Goal: Task Accomplishment & Management: Use online tool/utility

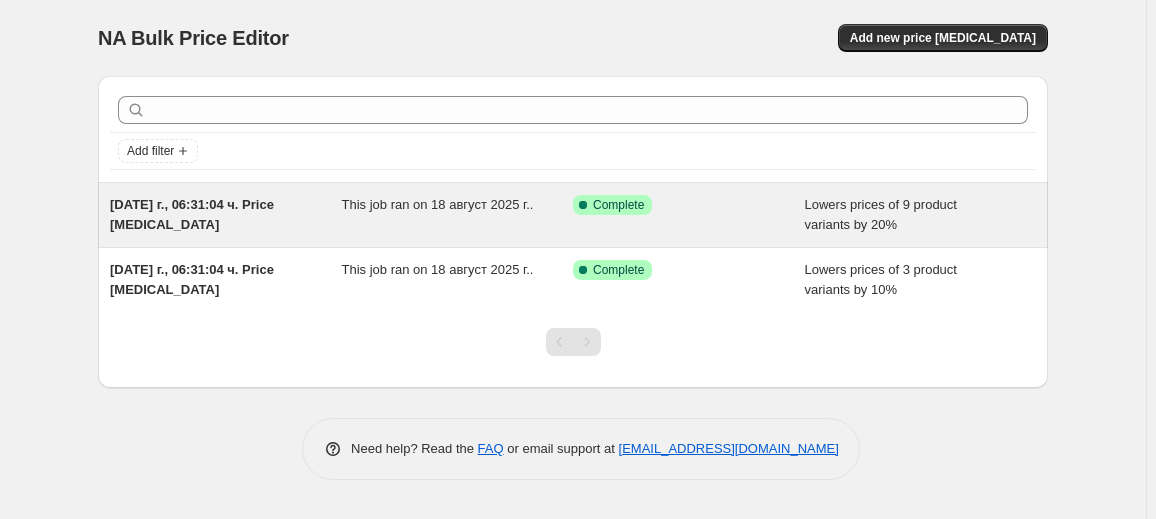
click at [621, 216] on div "Success Complete Complete" at bounding box center [689, 215] width 232 height 40
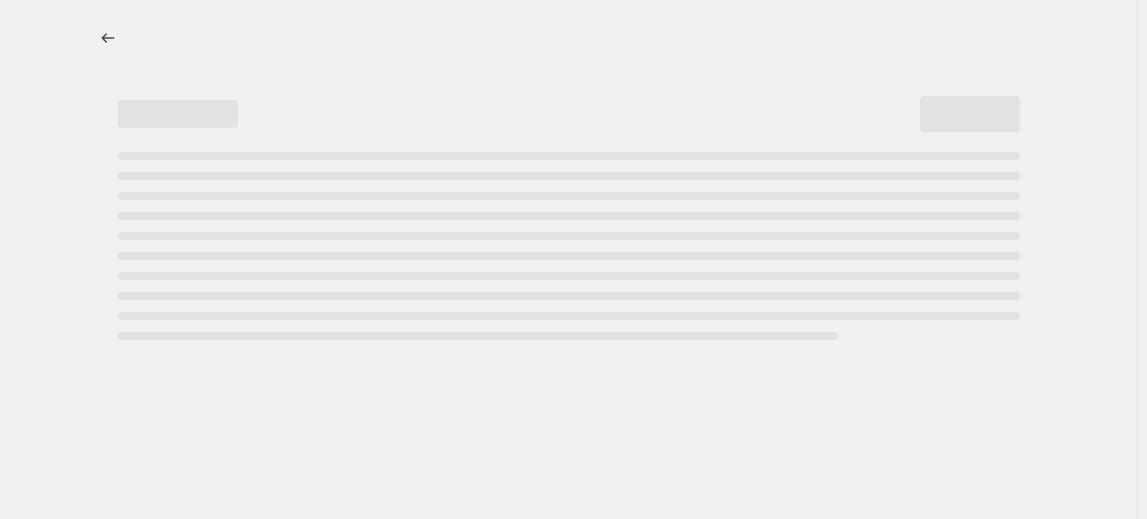
select select "percentage"
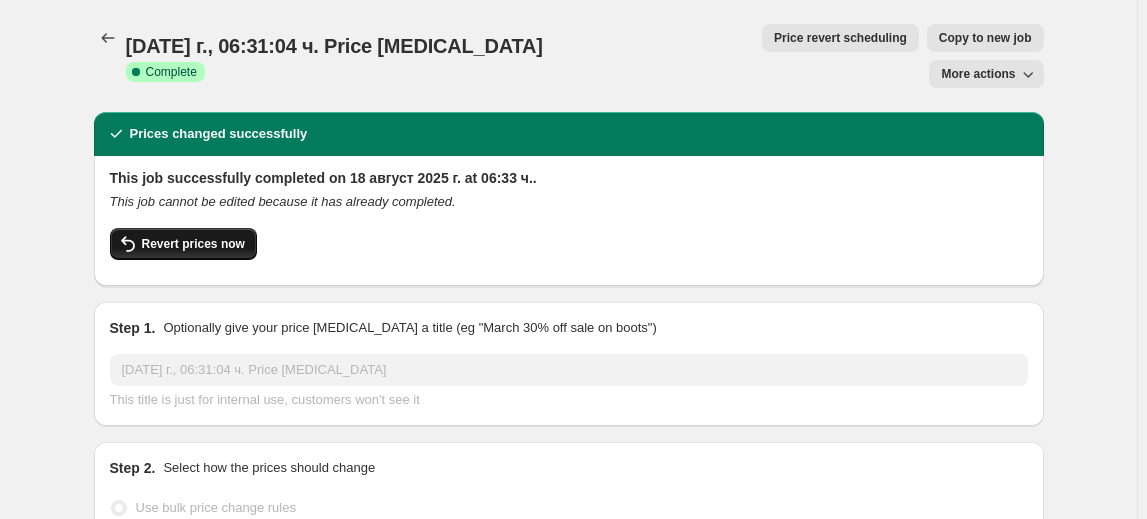
click at [176, 236] on span "Revert prices now" at bounding box center [193, 244] width 103 height 16
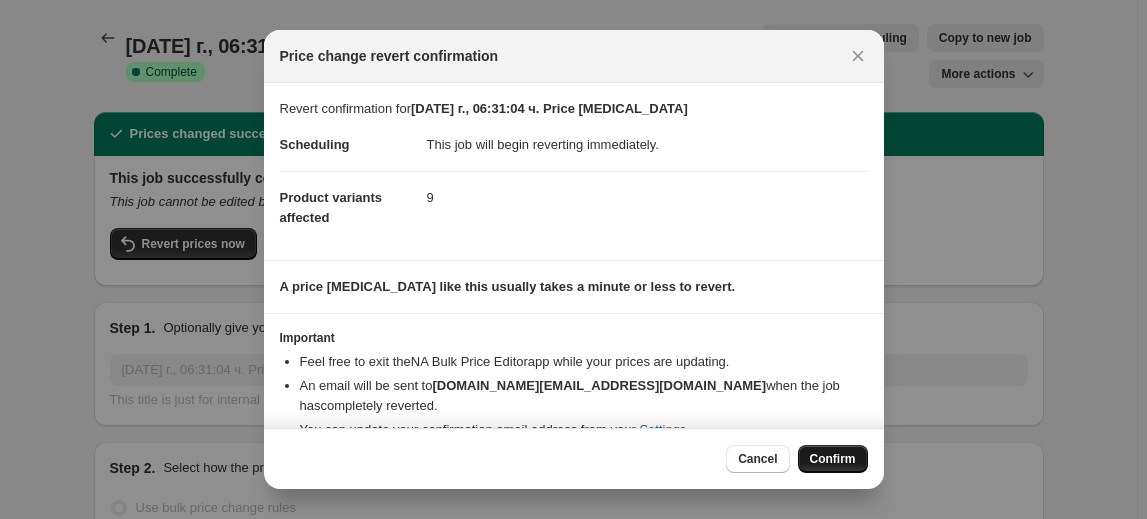
click at [826, 453] on span "Confirm" at bounding box center [833, 459] width 46 height 16
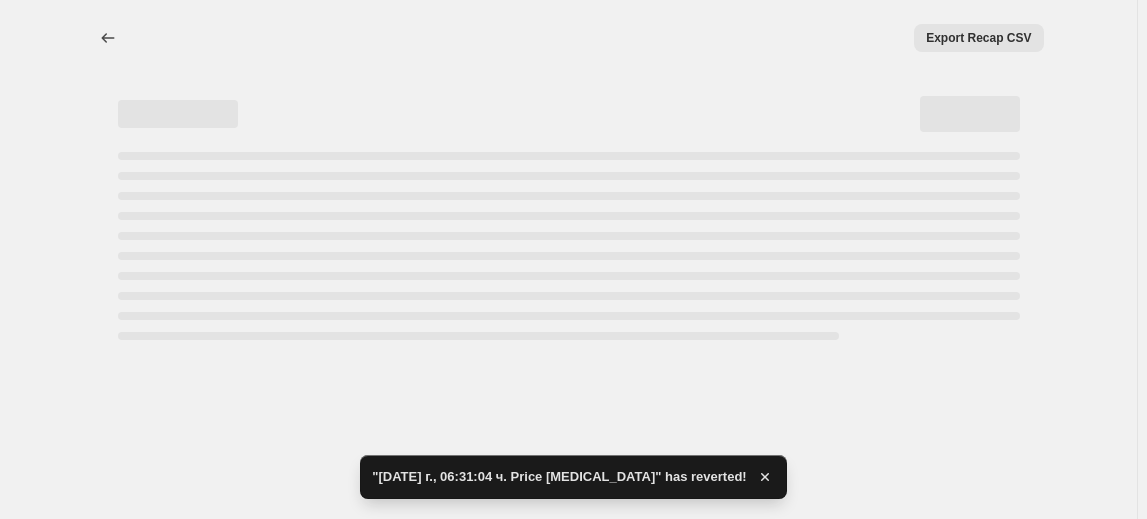
select select "percentage"
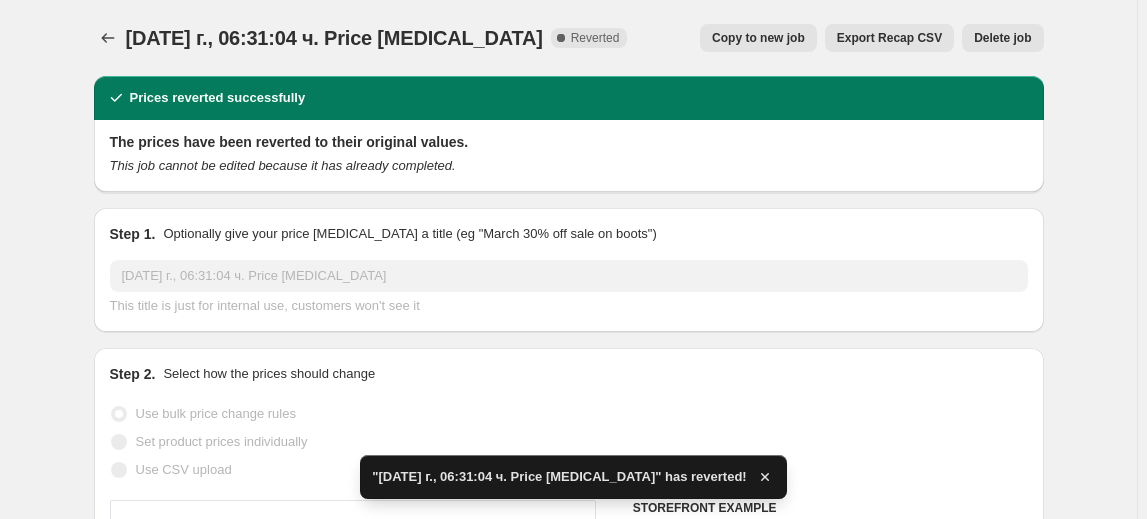
click at [1028, 32] on span "Delete job" at bounding box center [1002, 38] width 57 height 16
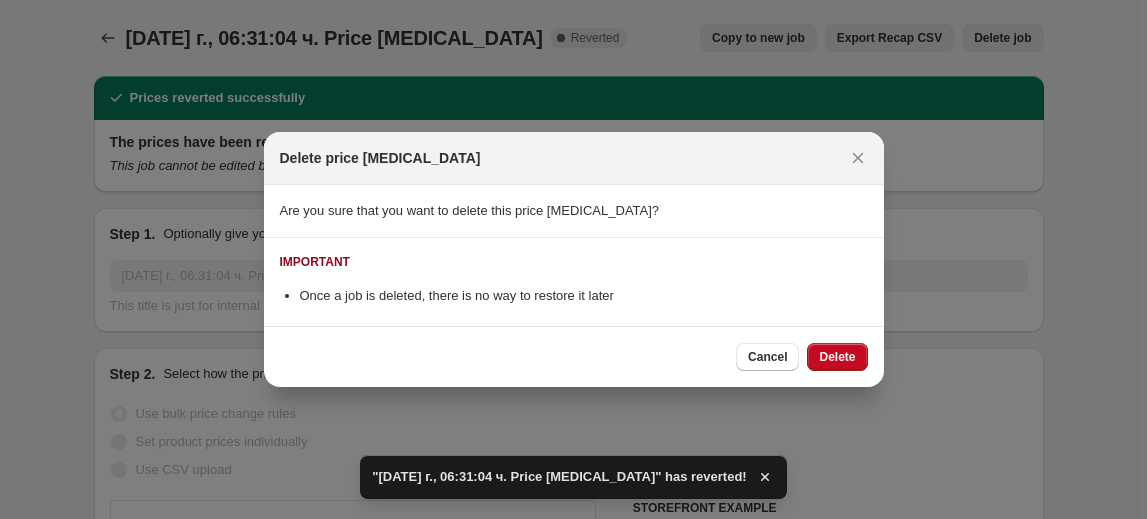
click at [842, 359] on span "Delete" at bounding box center [837, 357] width 36 height 16
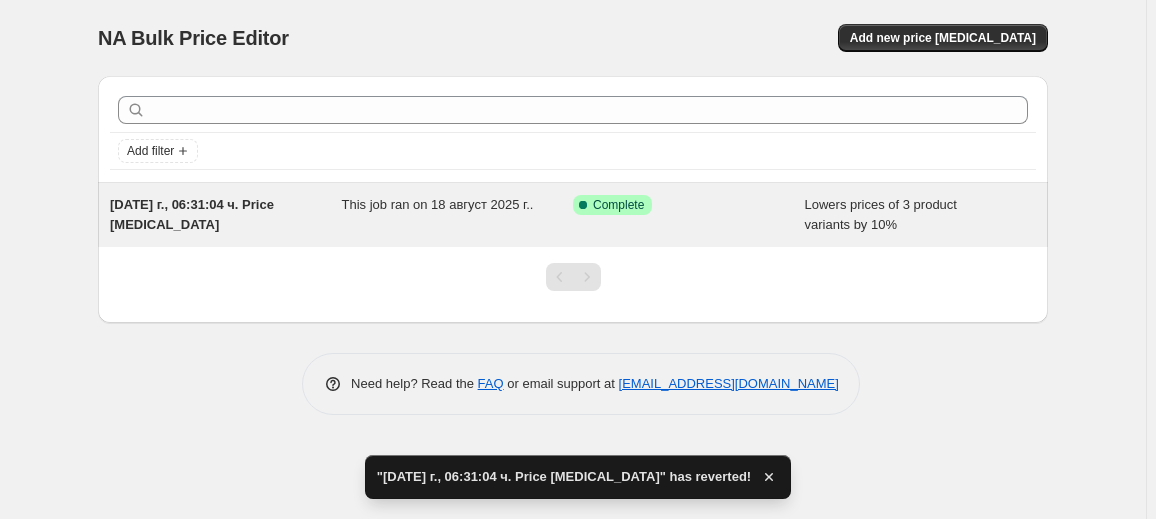
click at [421, 228] on div "This job ran on 18 август 2025 г.." at bounding box center [458, 215] width 232 height 40
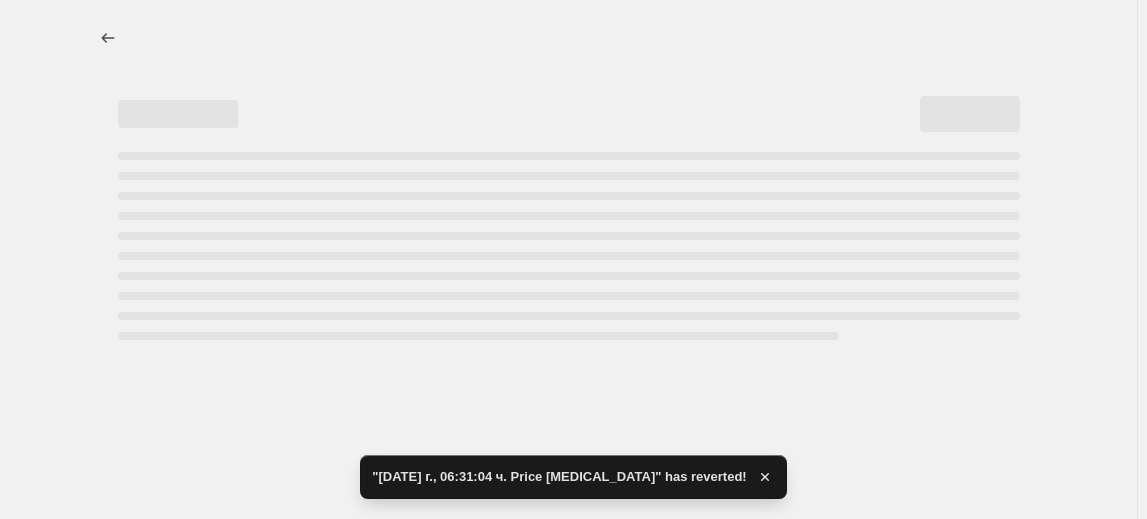
select select "percentage"
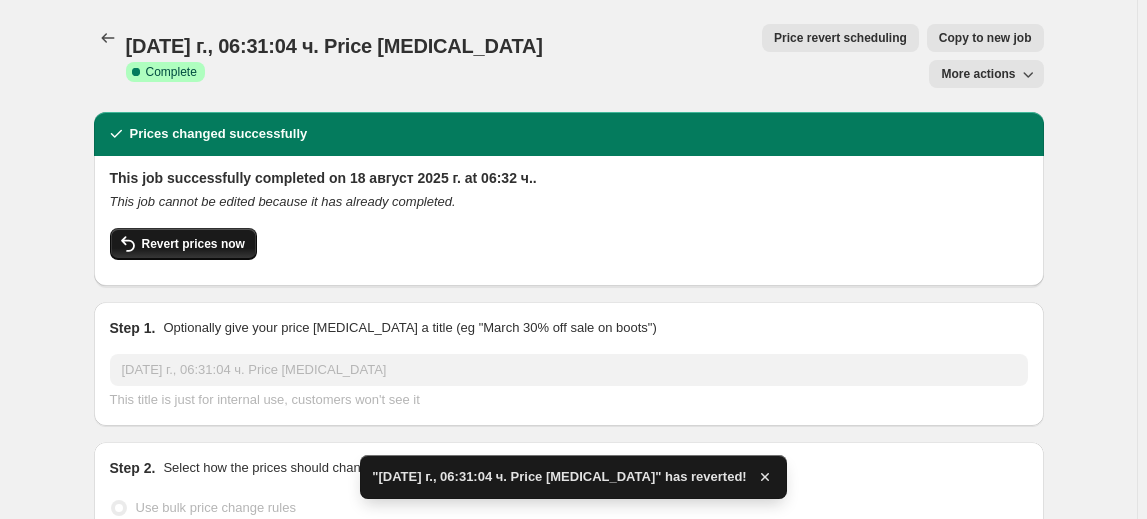
click at [173, 228] on button "Revert prices now" at bounding box center [183, 244] width 147 height 32
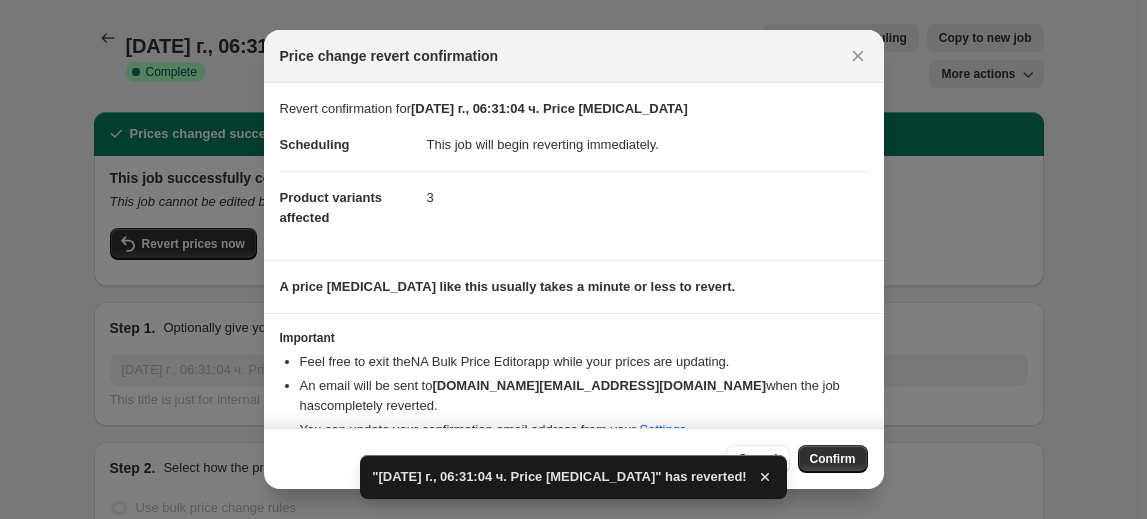
click at [847, 455] on span "Confirm" at bounding box center [833, 459] width 46 height 16
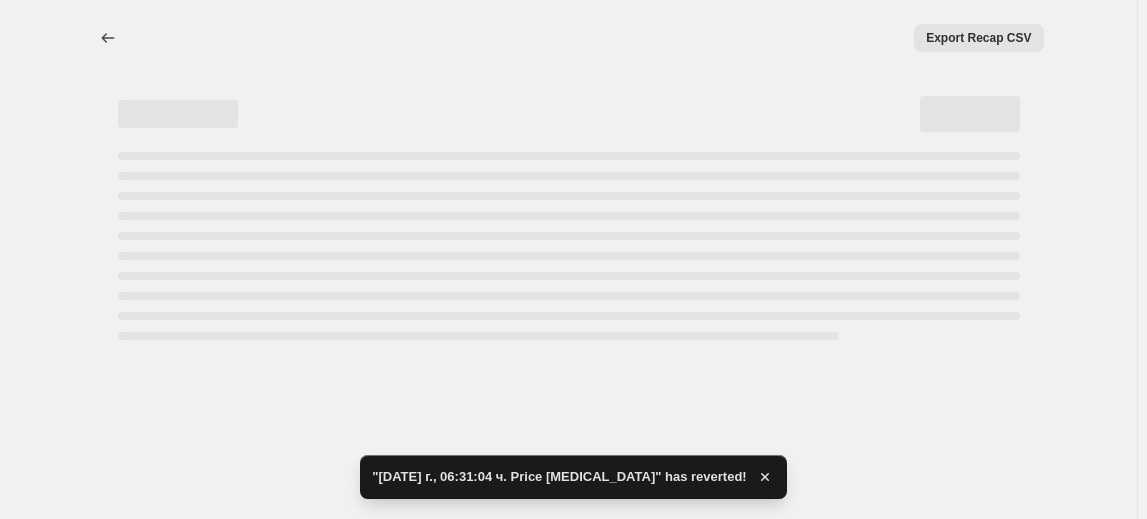
select select "percentage"
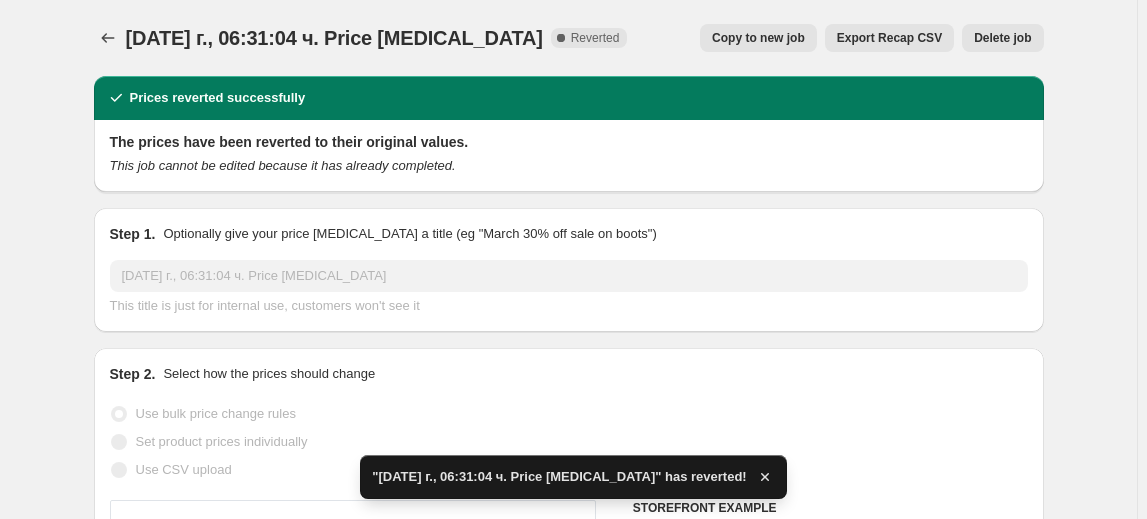
click at [999, 41] on span "Delete job" at bounding box center [1002, 38] width 57 height 16
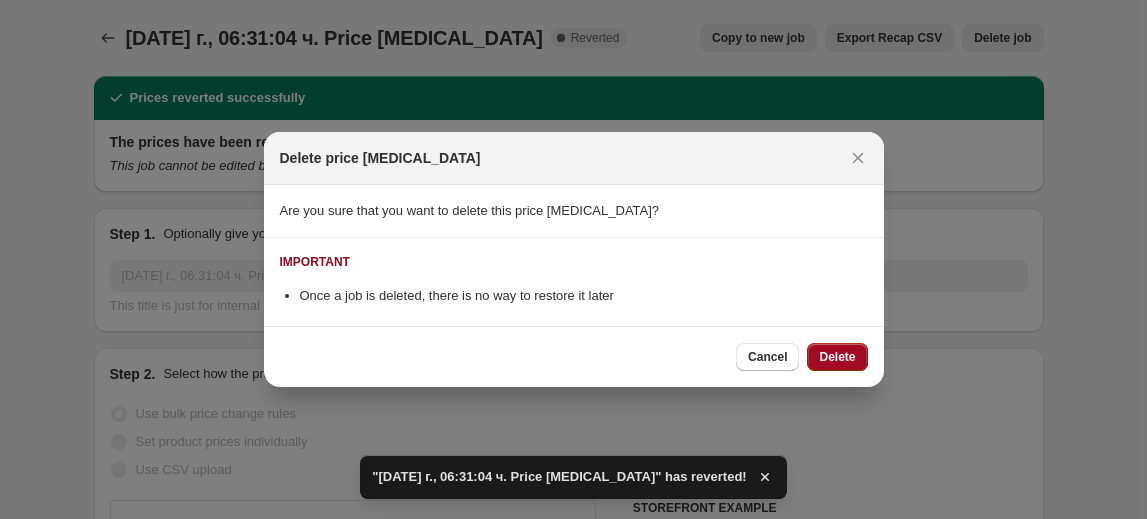
click at [824, 354] on span "Delete" at bounding box center [837, 357] width 36 height 16
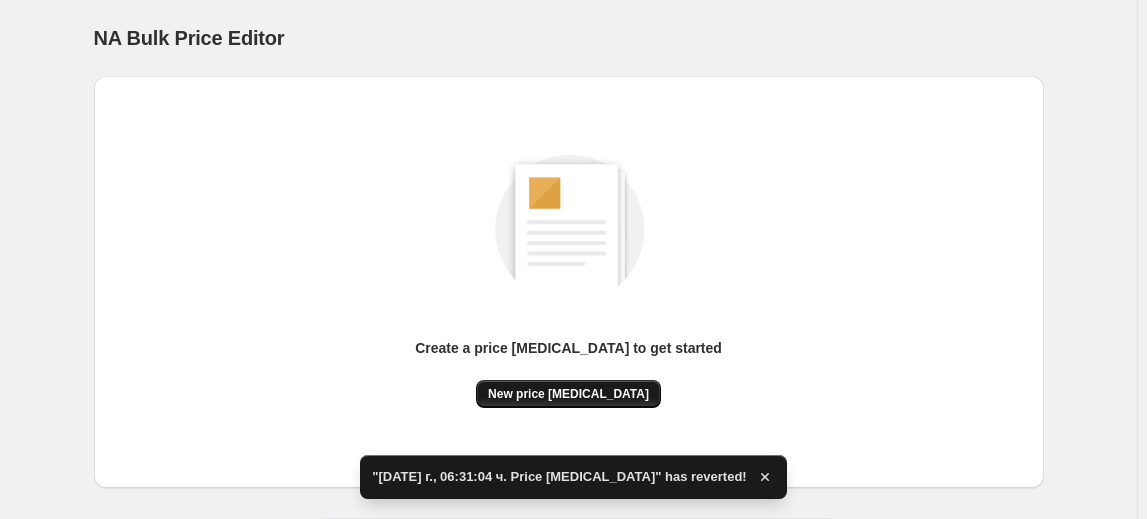
click at [621, 399] on span "New price [MEDICAL_DATA]" at bounding box center [568, 394] width 161 height 16
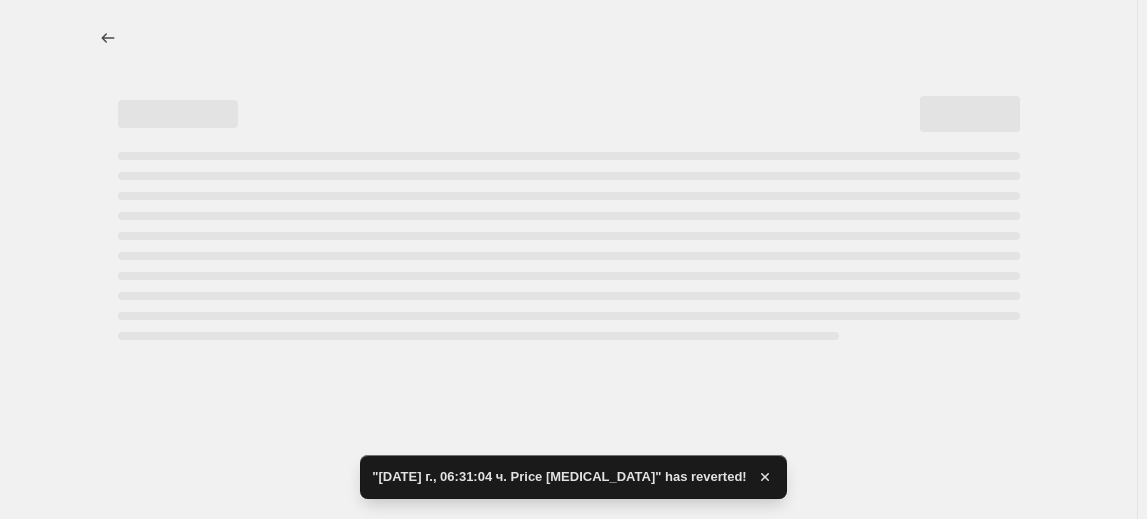
select select "percentage"
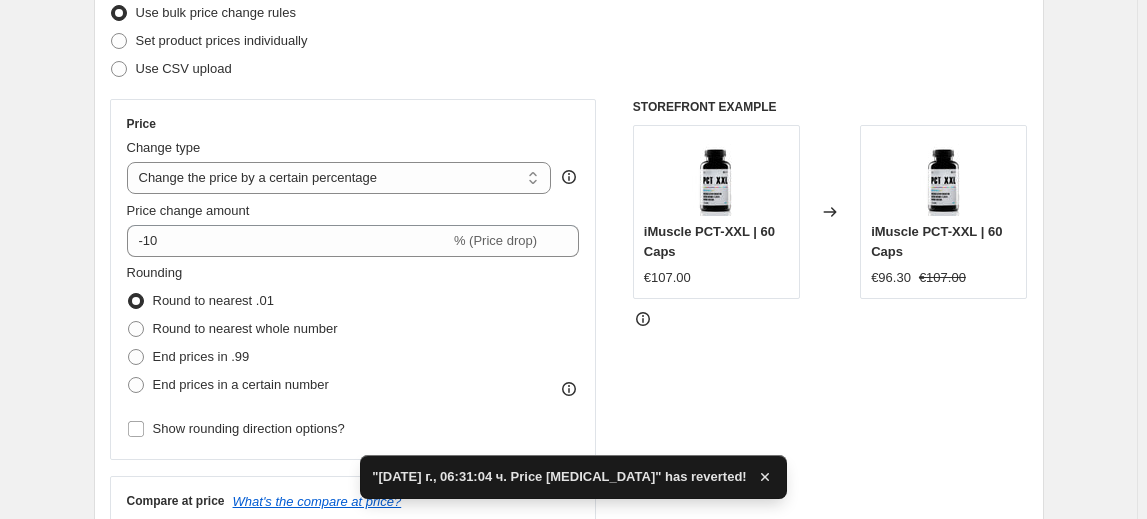
scroll to position [272, 0]
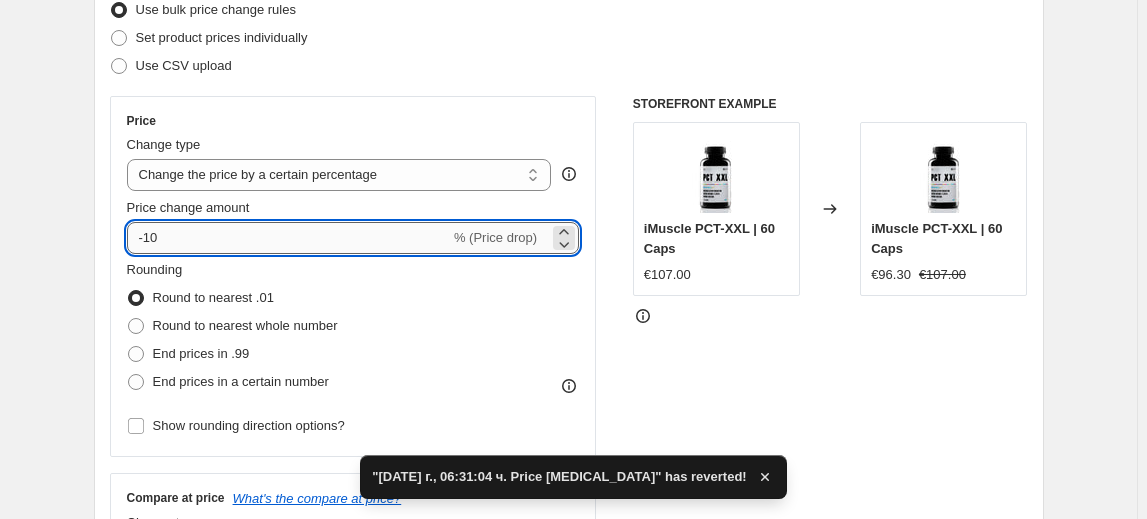
click at [152, 232] on input "-10" at bounding box center [288, 238] width 323 height 32
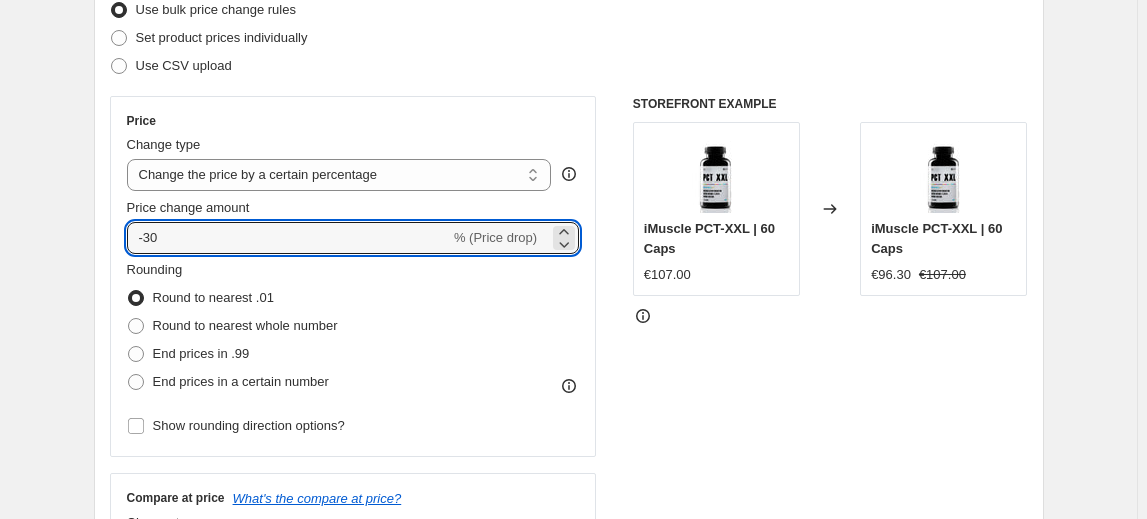
type input "-30"
click at [229, 284] on label "Round to nearest .01" at bounding box center [200, 298] width 147 height 28
click at [129, 290] on input "Round to nearest .01" at bounding box center [128, 290] width 1 height 1
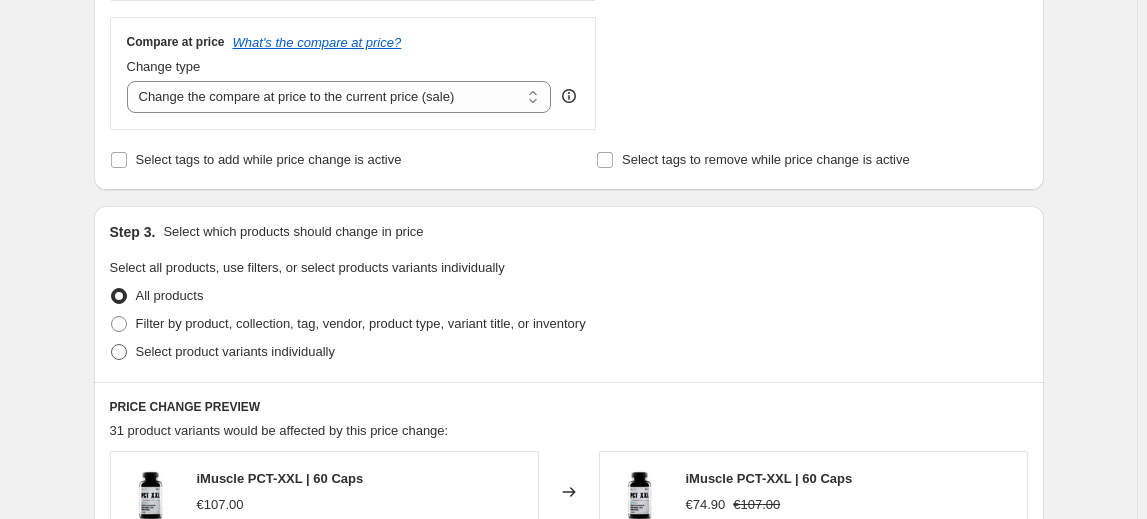
scroll to position [818, 0]
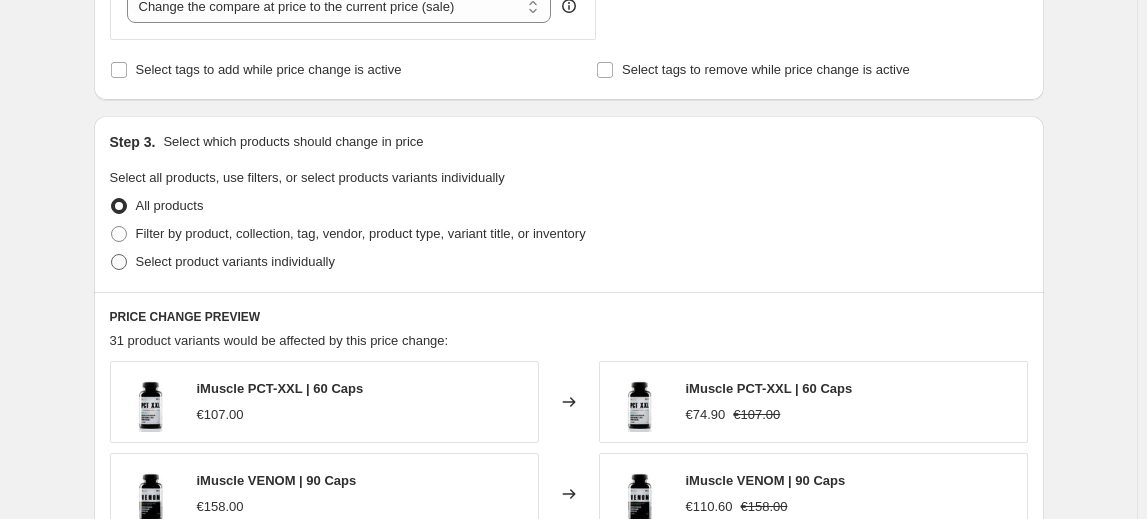
click at [275, 264] on span "Select product variants individually" at bounding box center [235, 261] width 199 height 15
click at [112, 255] on input "Select product variants individually" at bounding box center [111, 254] width 1 height 1
radio input "true"
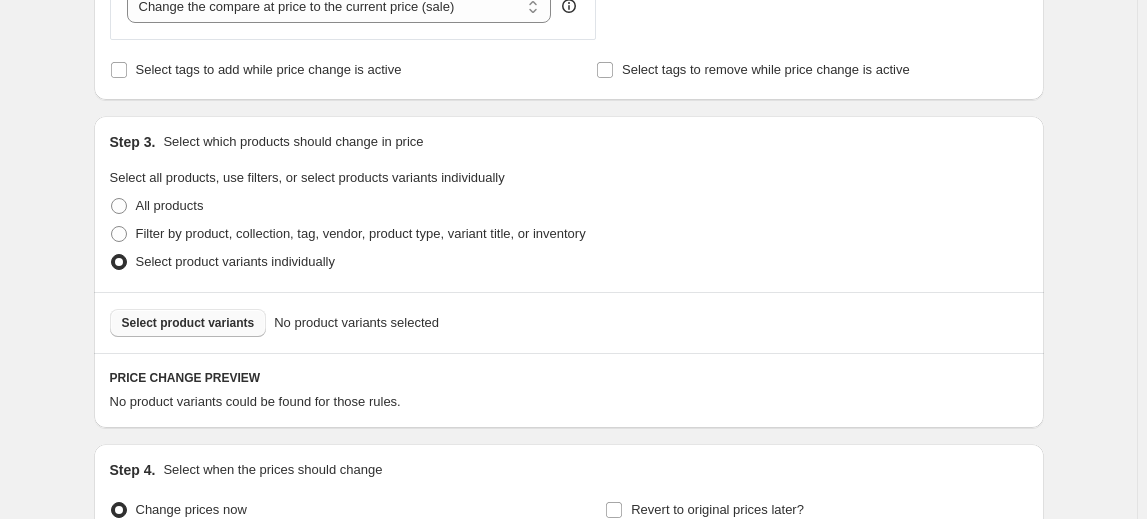
click at [204, 319] on span "Select product variants" at bounding box center [188, 323] width 133 height 16
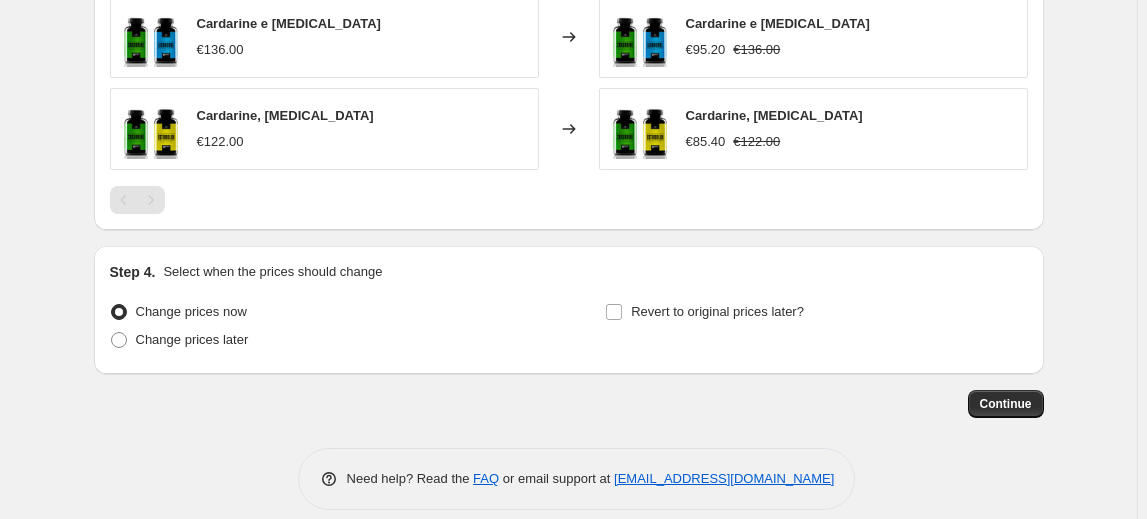
scroll to position [1353, 0]
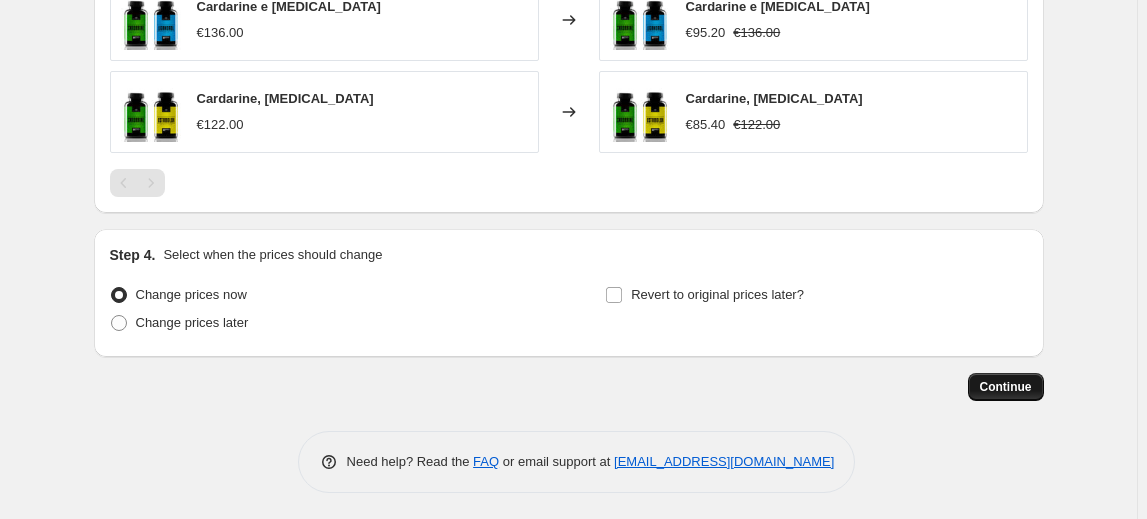
click at [1013, 389] on span "Continue" at bounding box center [1006, 387] width 52 height 16
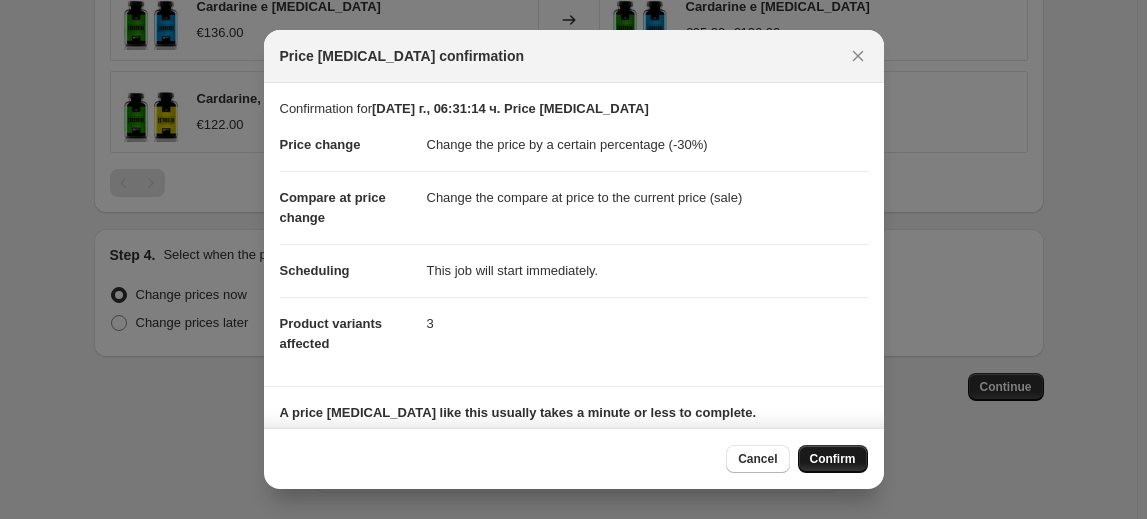
click at [844, 458] on span "Confirm" at bounding box center [833, 459] width 46 height 16
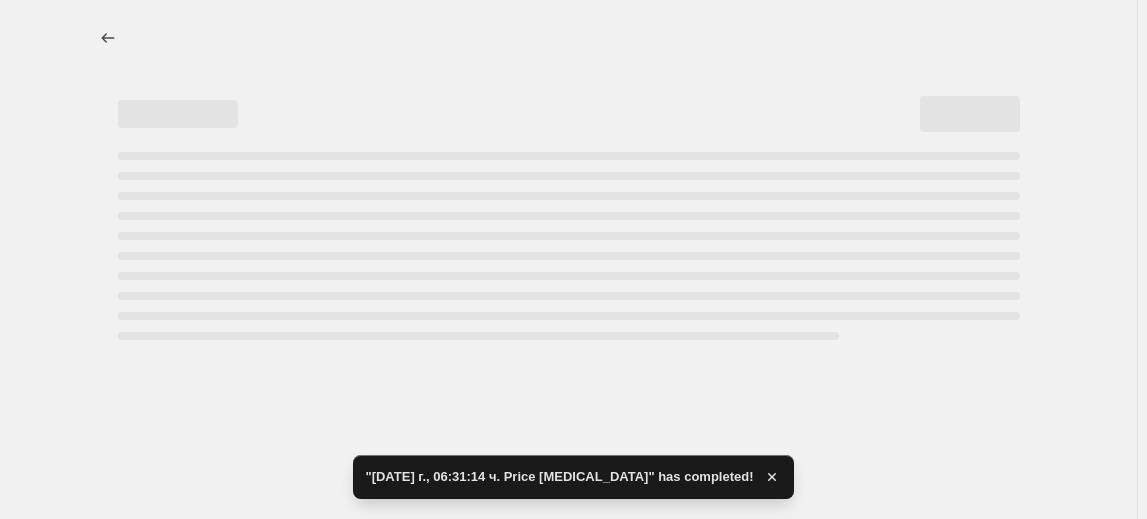
select select "percentage"
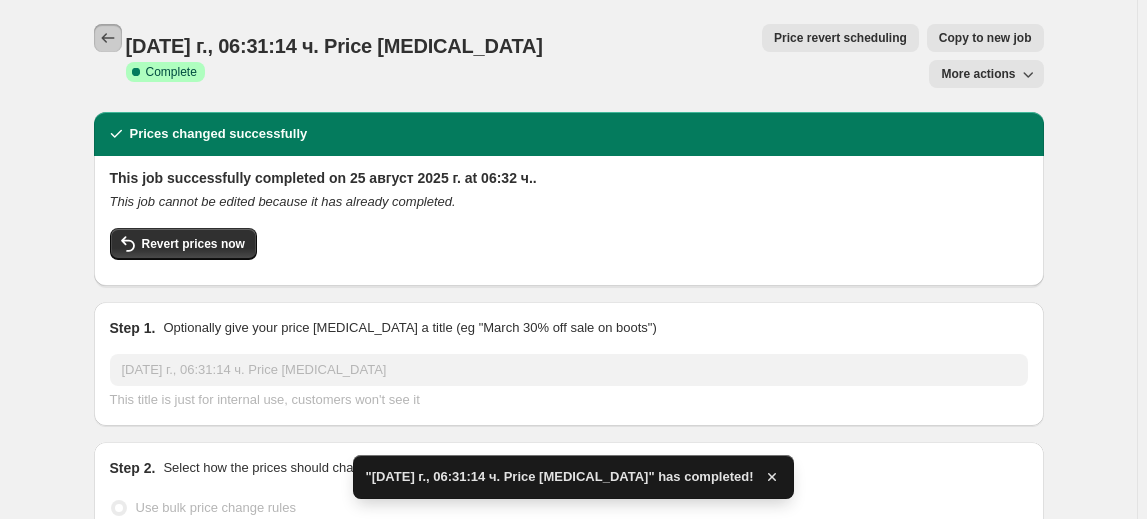
click at [112, 34] on icon "Price change jobs" at bounding box center [108, 38] width 20 height 20
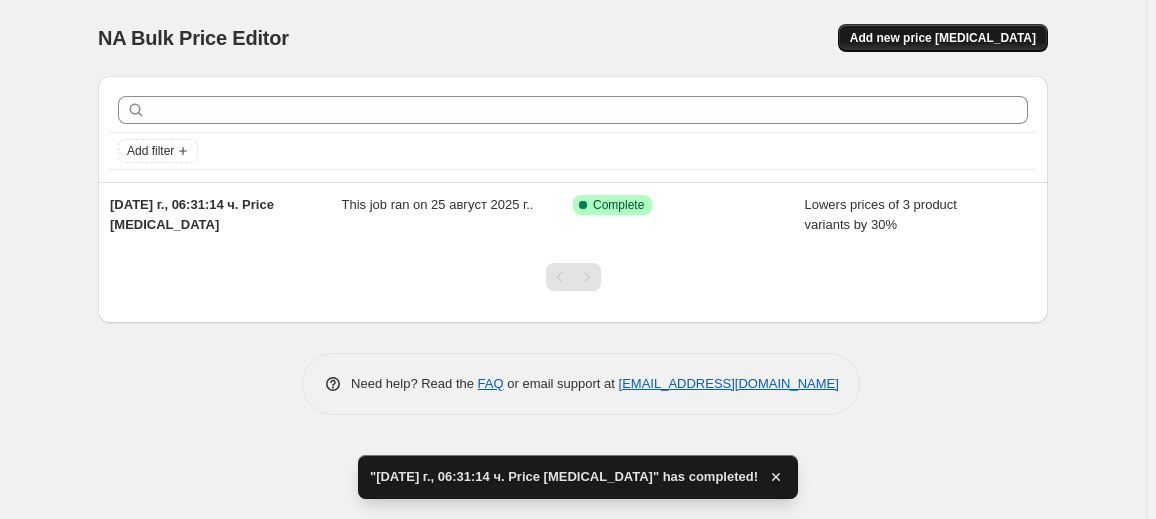
click at [968, 34] on span "Add new price [MEDICAL_DATA]" at bounding box center [943, 38] width 186 height 16
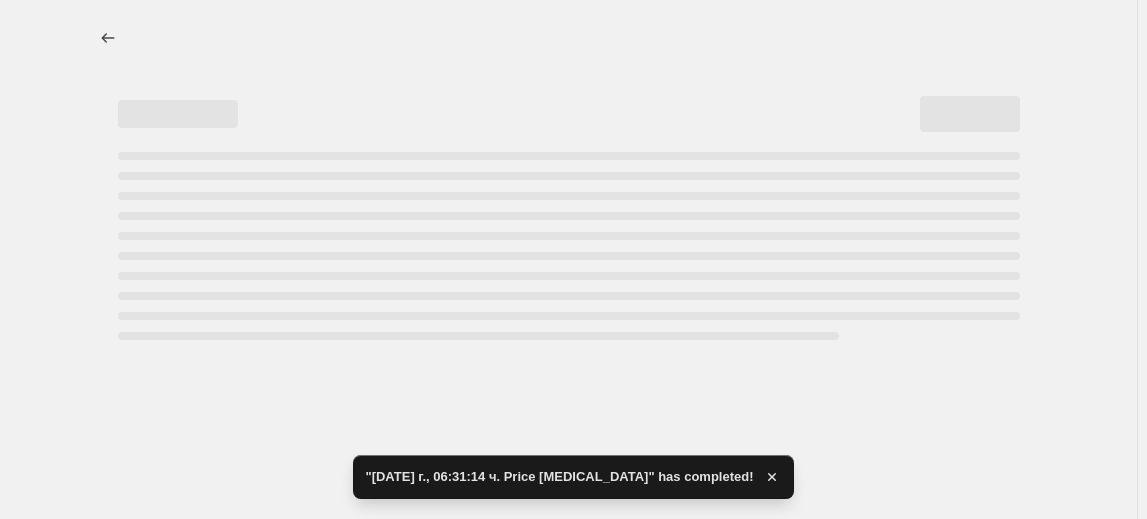
select select "percentage"
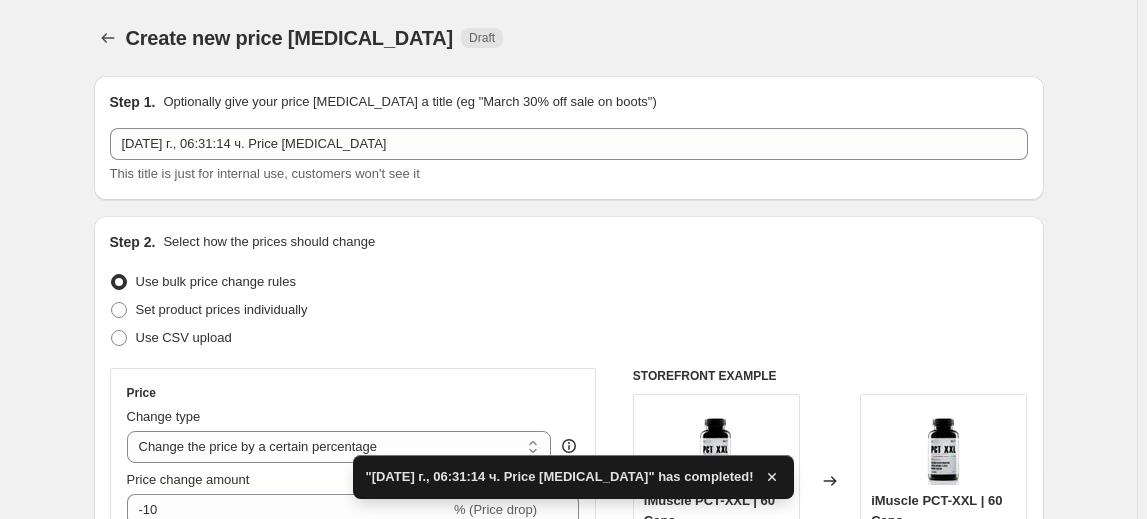
scroll to position [181, 0]
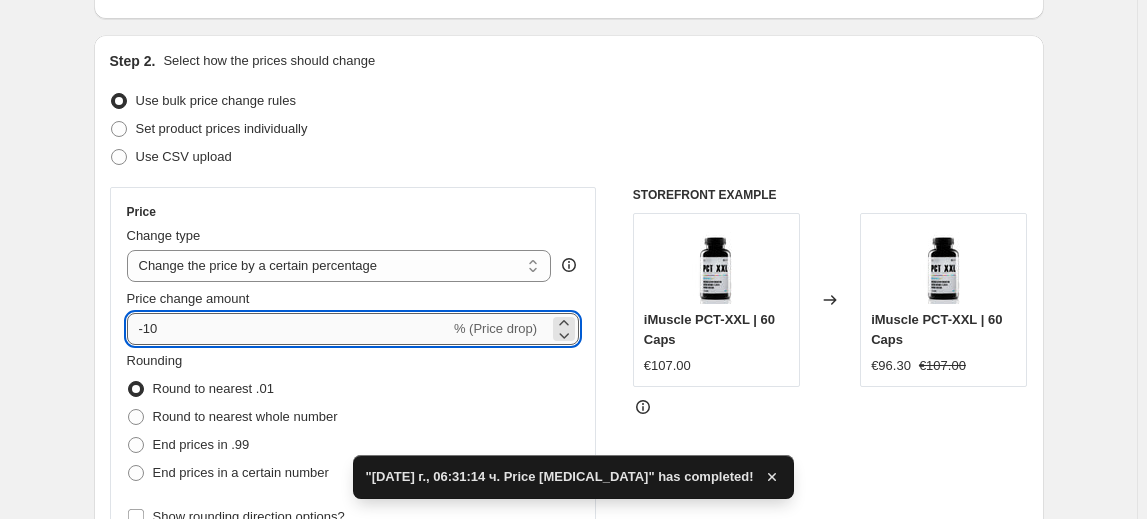
click at [156, 332] on input "-10" at bounding box center [288, 329] width 323 height 32
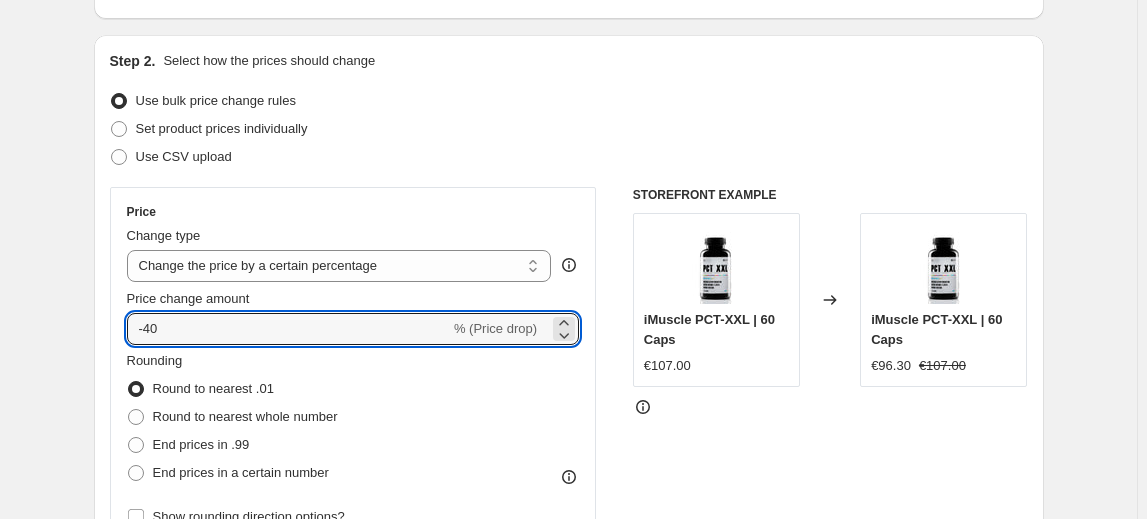
type input "-40"
click at [209, 360] on fieldset "Rounding Round to nearest .01 Round to nearest whole number End prices in .99 E…" at bounding box center [232, 419] width 211 height 136
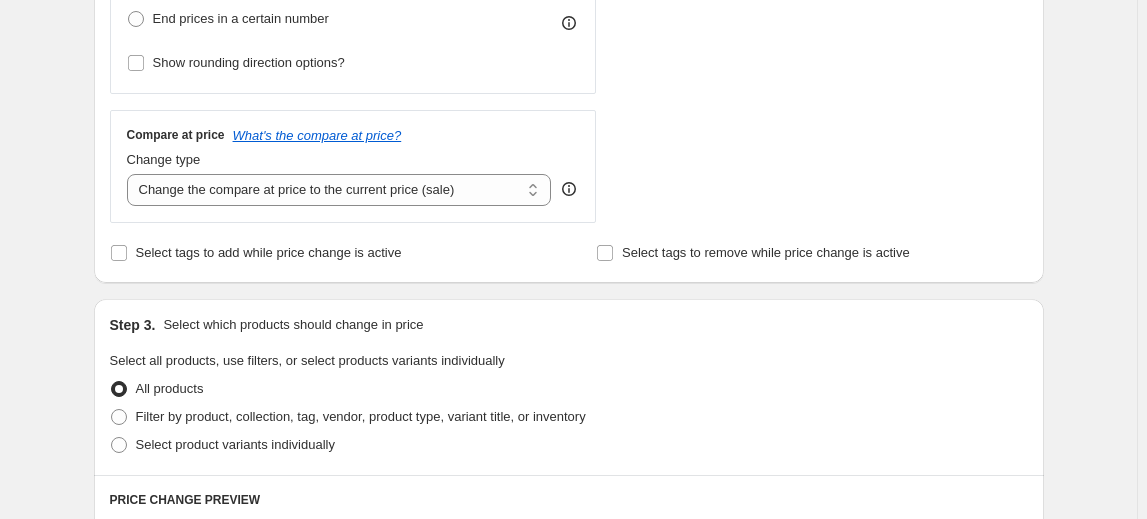
scroll to position [636, 0]
click at [214, 444] on span "Select product variants individually" at bounding box center [235, 443] width 199 height 15
click at [112, 437] on input "Select product variants individually" at bounding box center [111, 436] width 1 height 1
radio input "true"
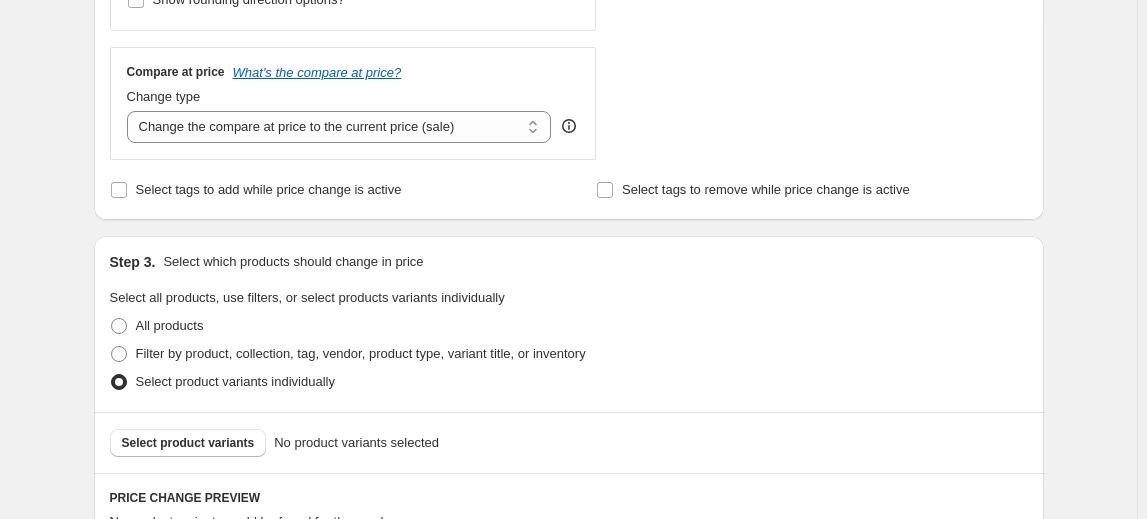
scroll to position [727, 0]
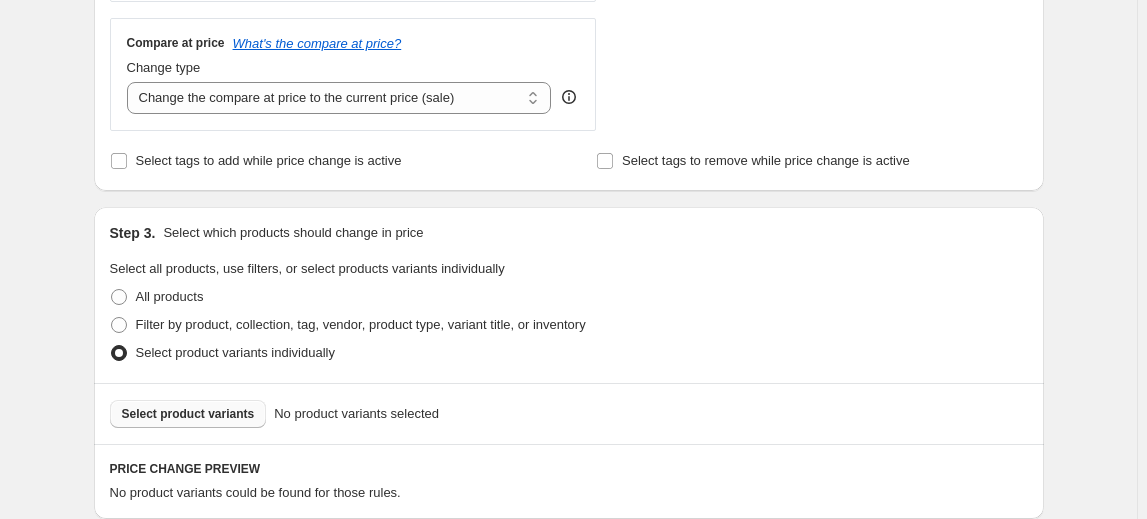
click at [218, 408] on span "Select product variants" at bounding box center [188, 414] width 133 height 16
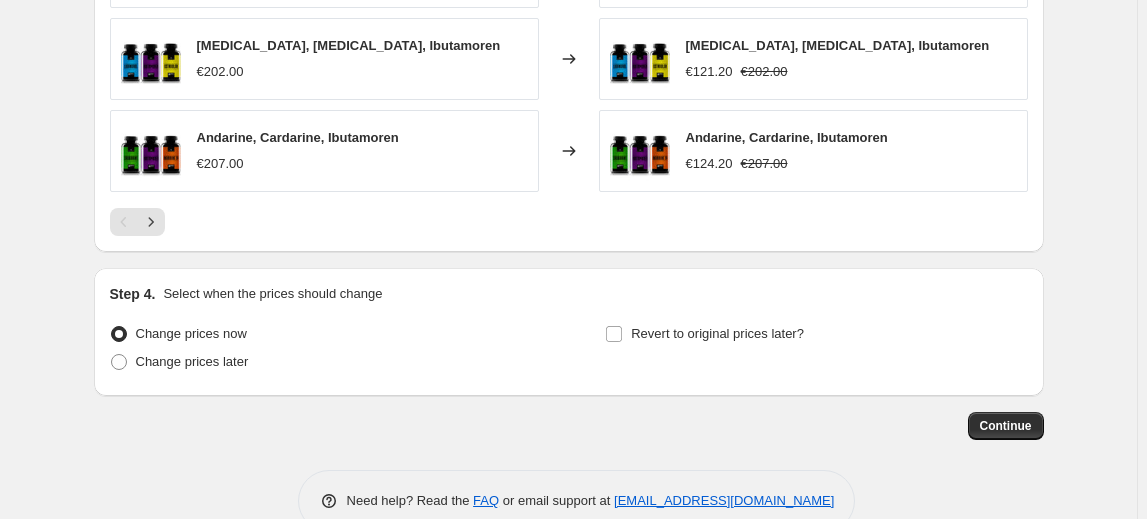
scroll to position [1536, 0]
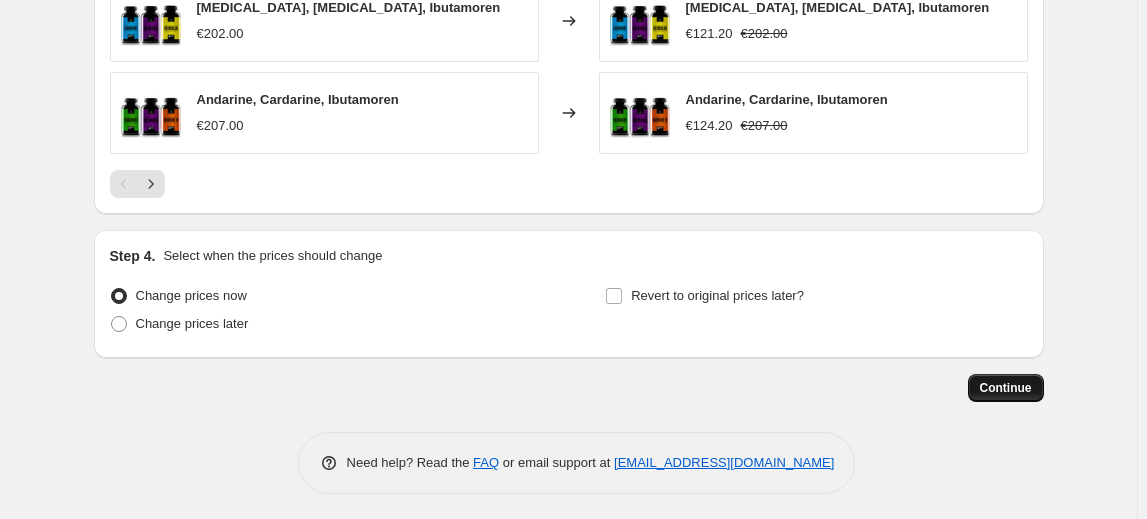
click at [1028, 387] on span "Continue" at bounding box center [1006, 388] width 52 height 16
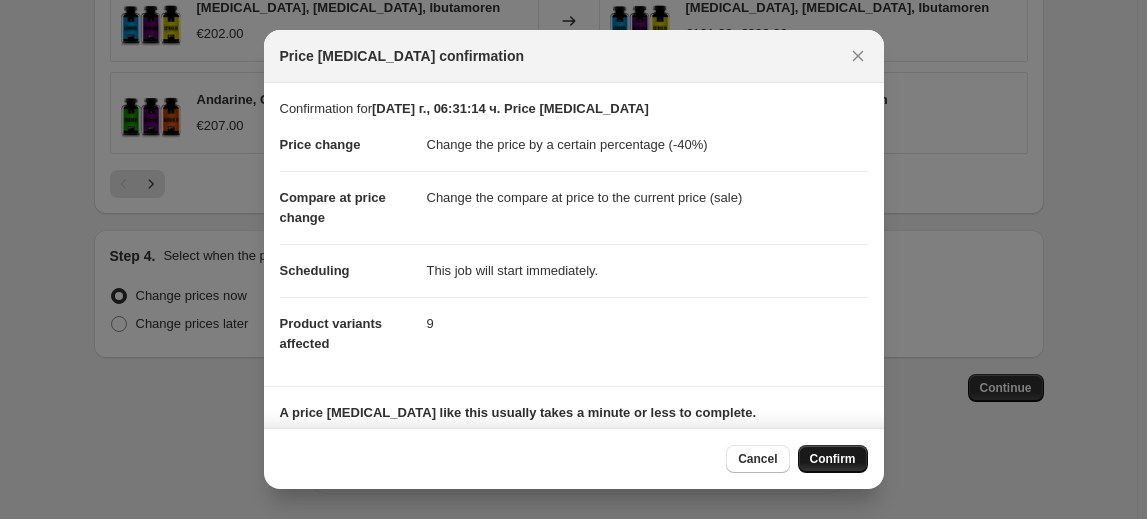
click at [840, 459] on span "Confirm" at bounding box center [833, 459] width 46 height 16
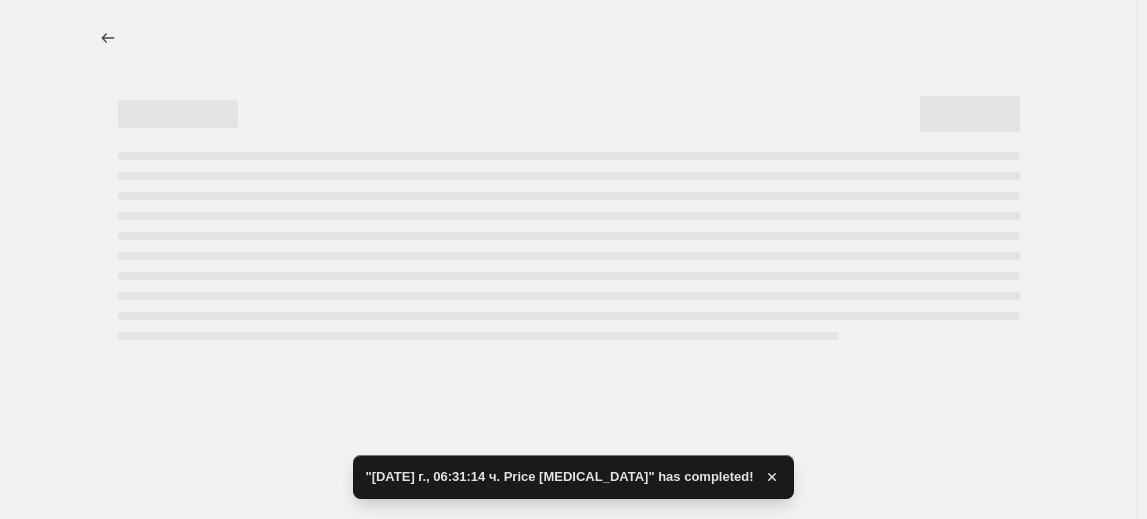
select select "percentage"
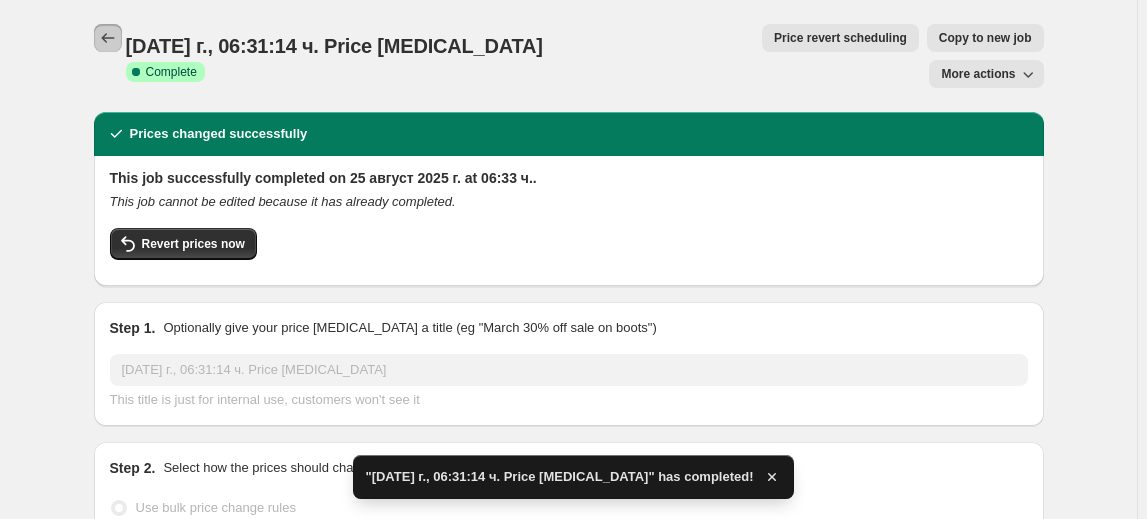
click at [98, 43] on button "Price change jobs" at bounding box center [108, 38] width 28 height 28
